Goal: Complete application form

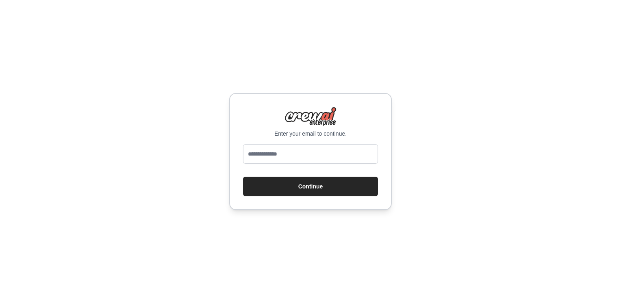
type input "**********"
click at [294, 187] on button "Continue" at bounding box center [310, 187] width 135 height 20
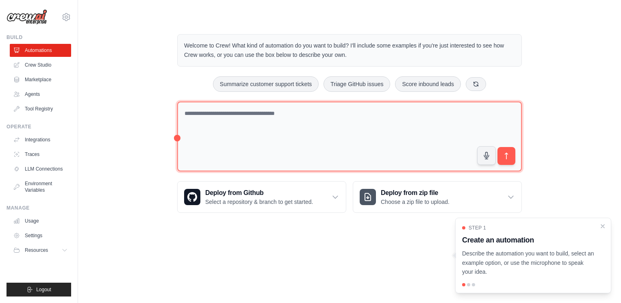
click at [236, 115] on textarea at bounding box center [349, 137] width 345 height 70
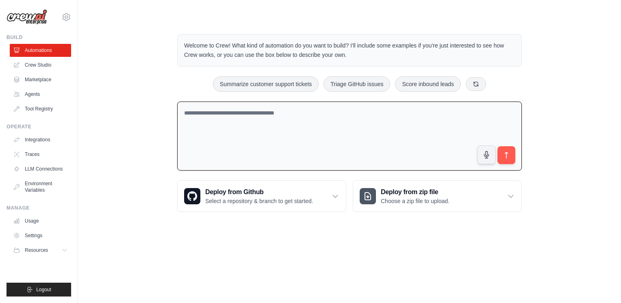
click at [306, 136] on textarea at bounding box center [349, 136] width 345 height 69
